Goal: Information Seeking & Learning: Learn about a topic

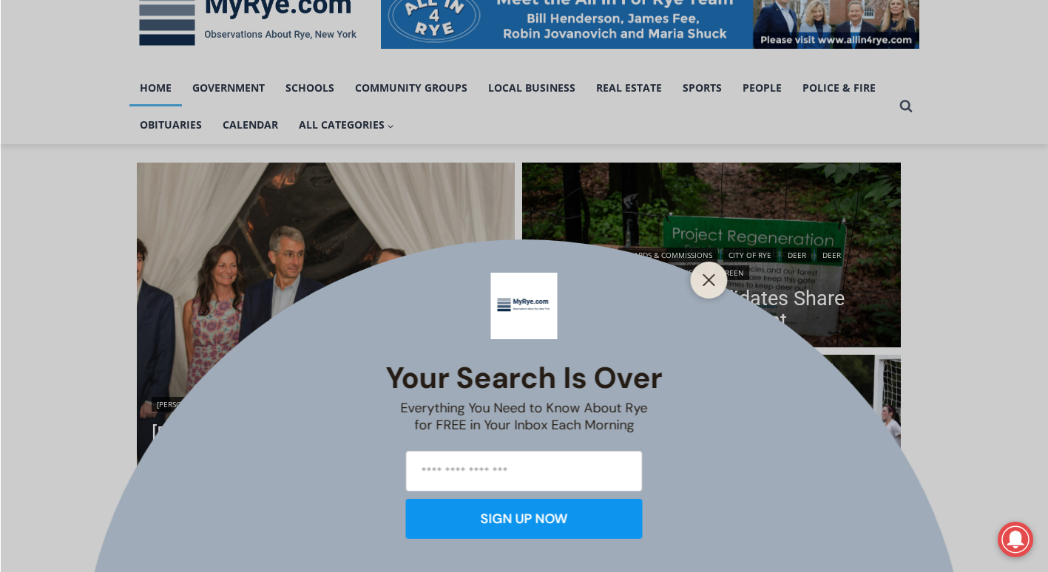
scroll to position [288, 0]
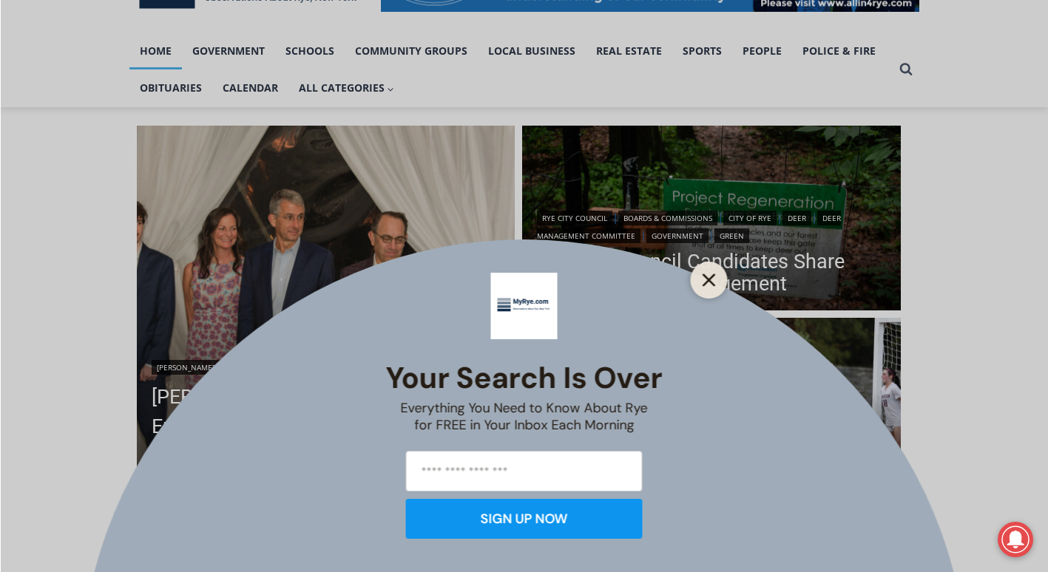
click at [713, 285] on line "Close" at bounding box center [708, 280] width 10 height 10
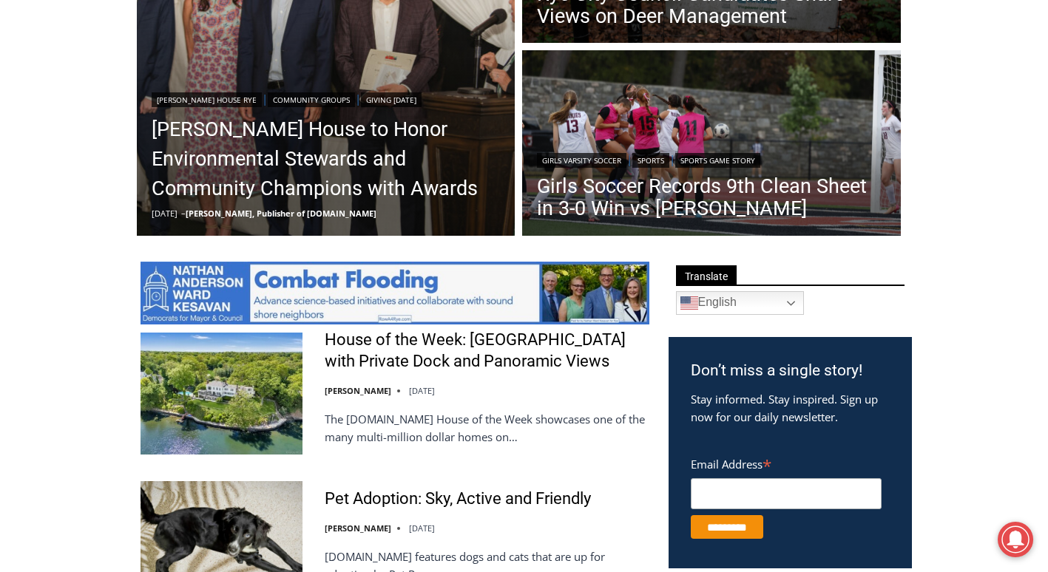
scroll to position [558, 0]
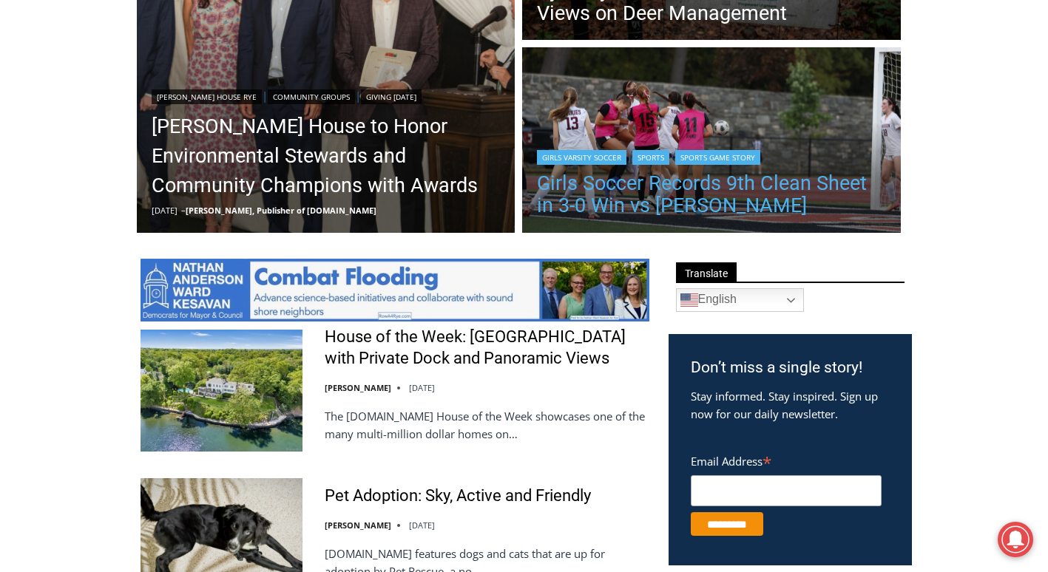
click at [694, 197] on link "Girls Soccer Records 9th Clean Sheet in 3-0 Win vs [PERSON_NAME]" at bounding box center [711, 194] width 349 height 44
click at [686, 205] on link "Girls Soccer Records 9th Clean Sheet in 3-0 Win vs [PERSON_NAME]" at bounding box center [711, 194] width 349 height 44
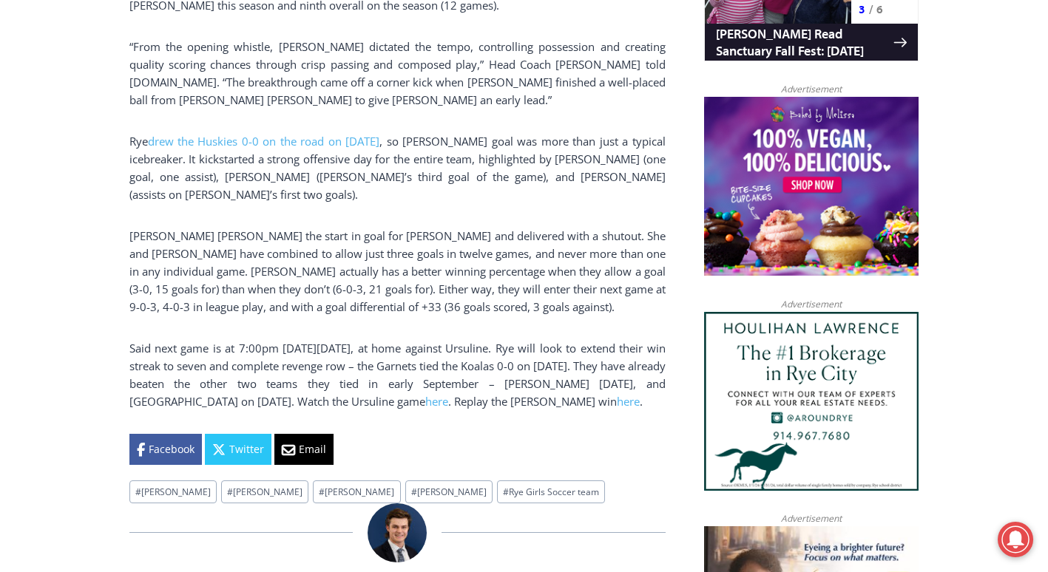
scroll to position [1149, 0]
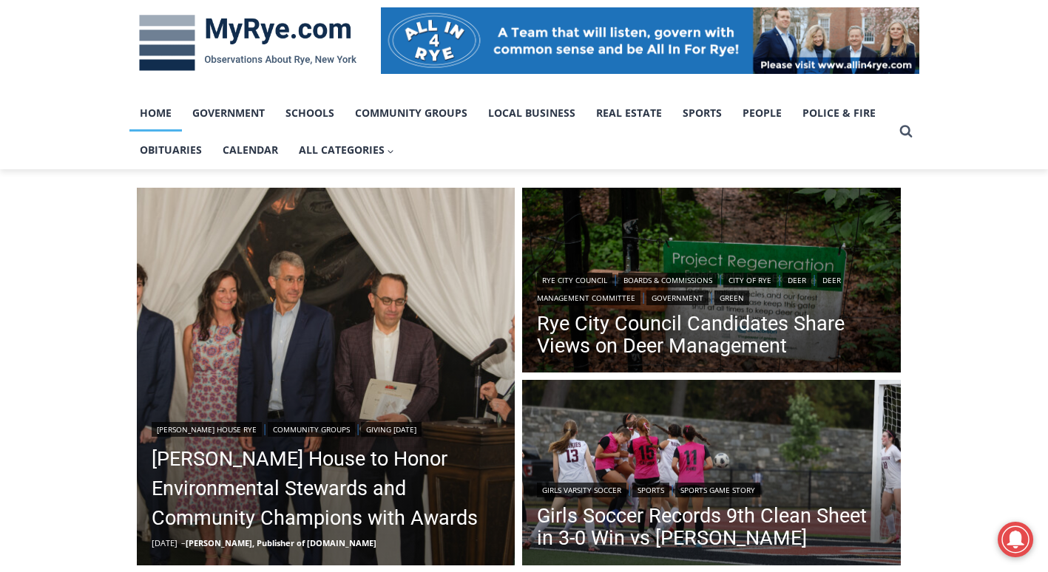
scroll to position [251, 0]
